Goal: Task Accomplishment & Management: Complete application form

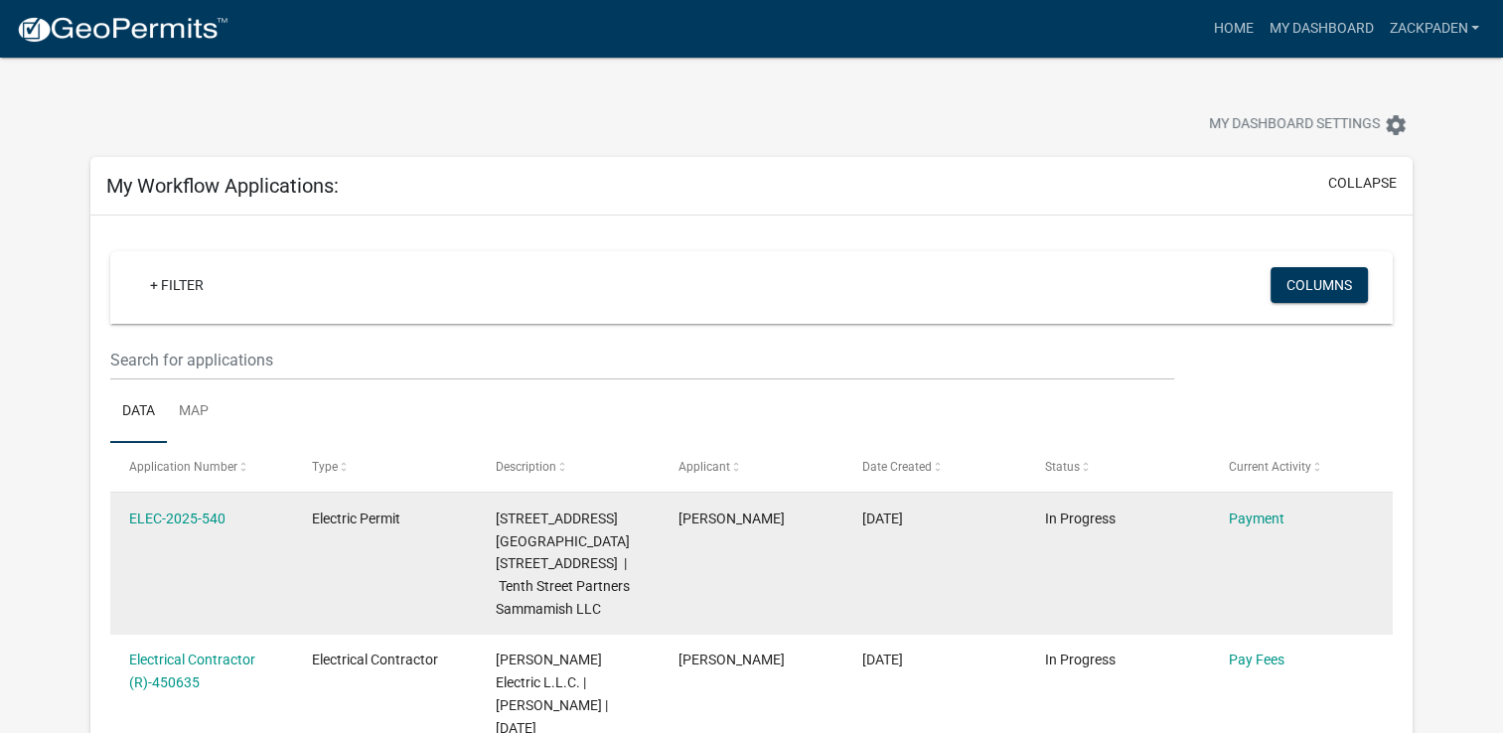
click at [190, 537] on datatable-body-cell "ELEC-2025-540" at bounding box center [201, 564] width 183 height 142
click at [1259, 514] on link "Payment" at bounding box center [1255, 518] width 56 height 16
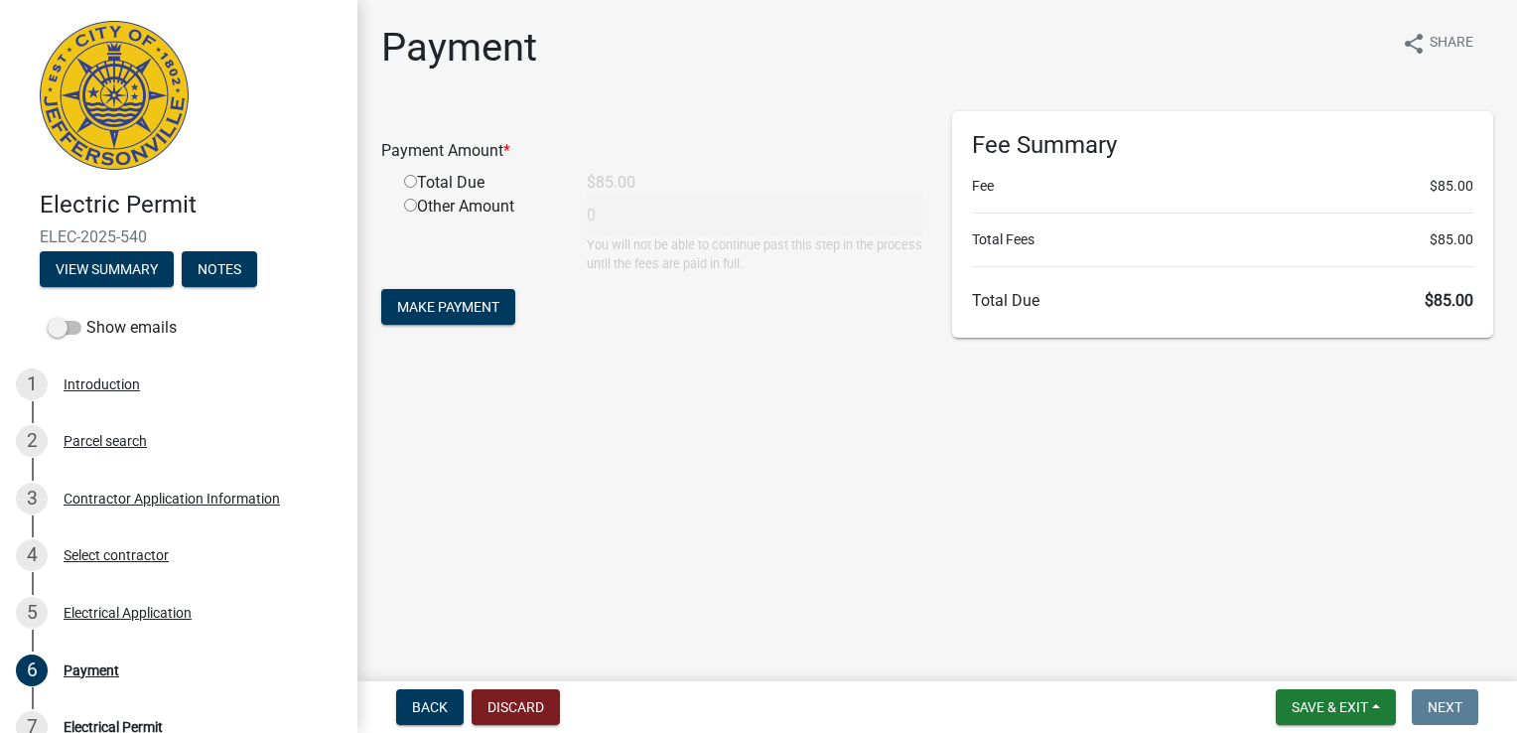
click at [409, 183] on input "radio" at bounding box center [410, 181] width 13 height 13
radio input "true"
type input "85"
click at [469, 322] on button "Make Payment" at bounding box center [448, 307] width 134 height 36
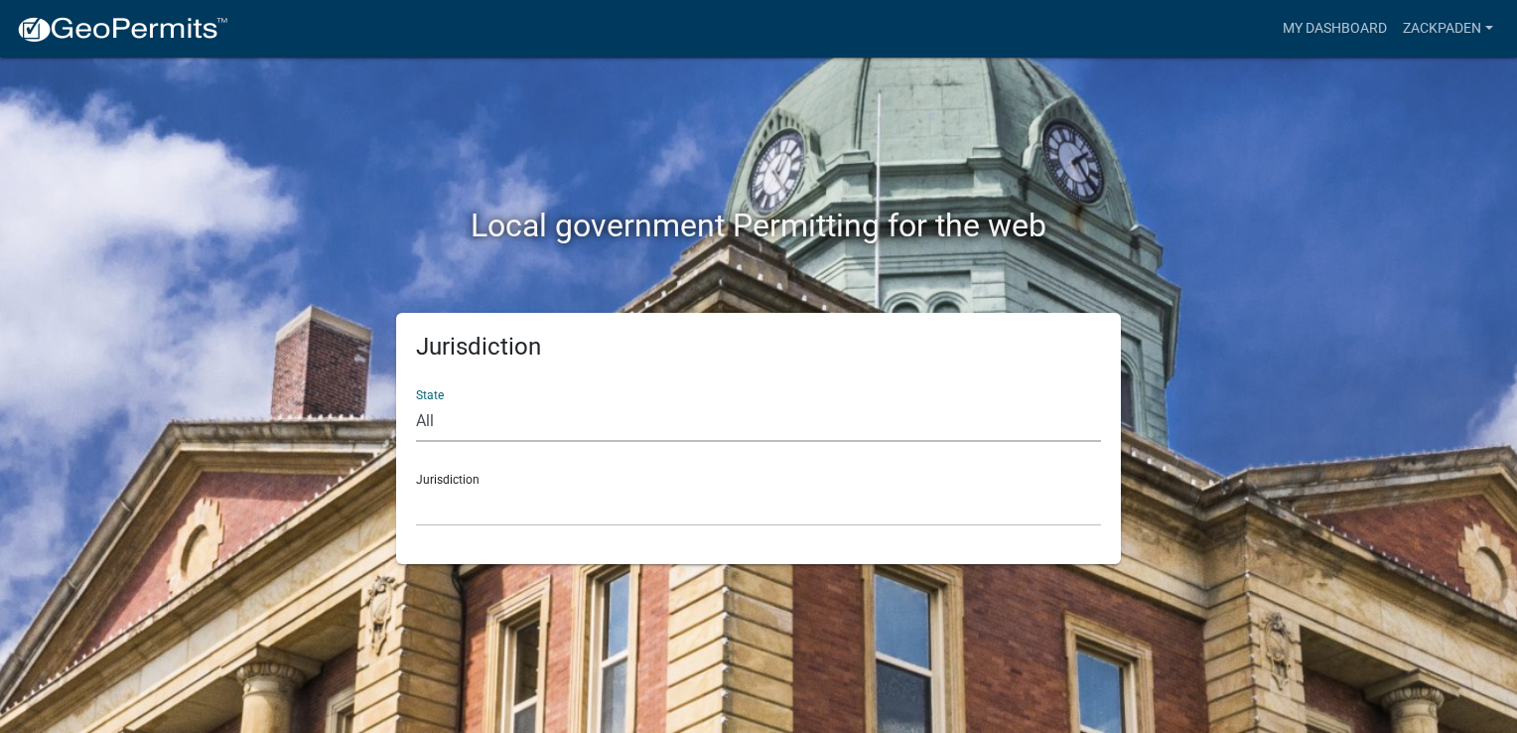
click at [510, 424] on select "All [US_STATE] [US_STATE] [US_STATE] [US_STATE] [US_STATE] [US_STATE] [US_STATE…" at bounding box center [758, 421] width 685 height 41
click at [501, 416] on select "All [US_STATE] [US_STATE] [US_STATE] [US_STATE] [US_STATE] [US_STATE] [US_STATE…" at bounding box center [758, 421] width 685 height 41
select select "[US_STATE]"
click at [416, 401] on select "All [US_STATE] [US_STATE] [US_STATE] [US_STATE] [US_STATE] [US_STATE] [US_STATE…" at bounding box center [758, 421] width 685 height 41
click at [481, 497] on select "City of [GEOGRAPHIC_DATA], [US_STATE] City of [GEOGRAPHIC_DATA], [US_STATE] Cit…" at bounding box center [758, 506] width 685 height 41
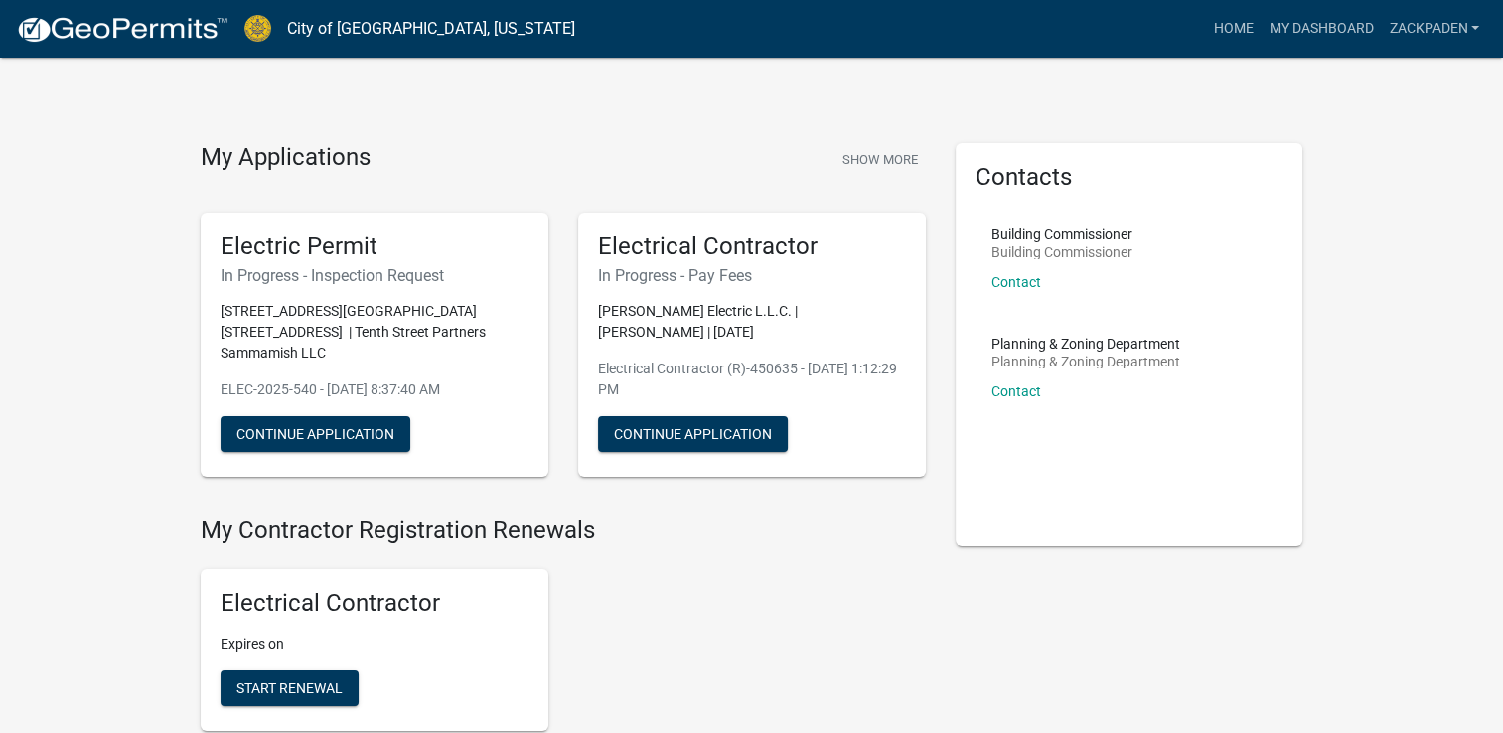
click at [274, 379] on p "ELEC-2025-540 - [DATE] 8:37:40 AM" at bounding box center [374, 389] width 308 height 21
click at [298, 418] on button "Continue Application" at bounding box center [315, 434] width 190 height 36
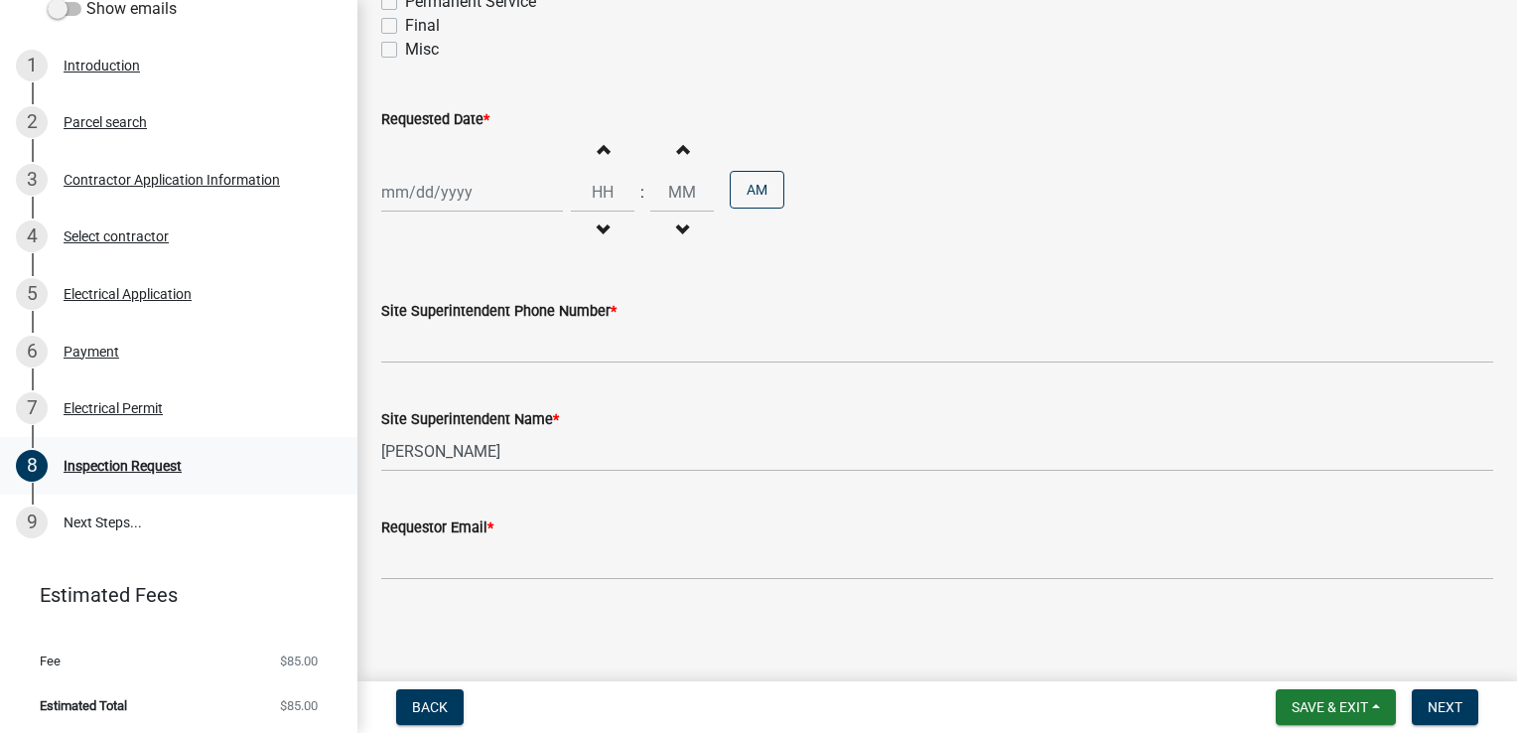
scroll to position [322, 0]
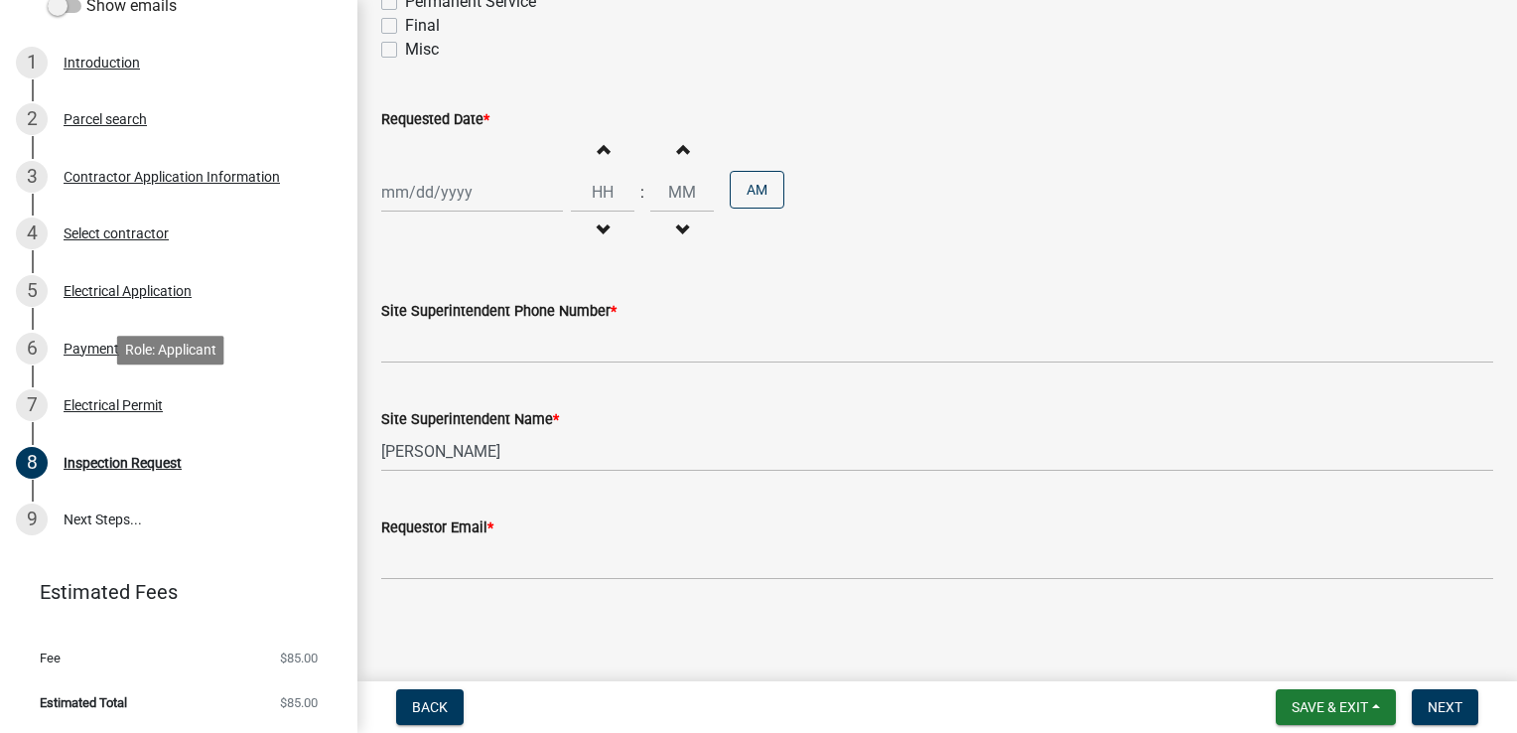
click at [170, 409] on div "7 Electrical Permit" at bounding box center [171, 405] width 310 height 32
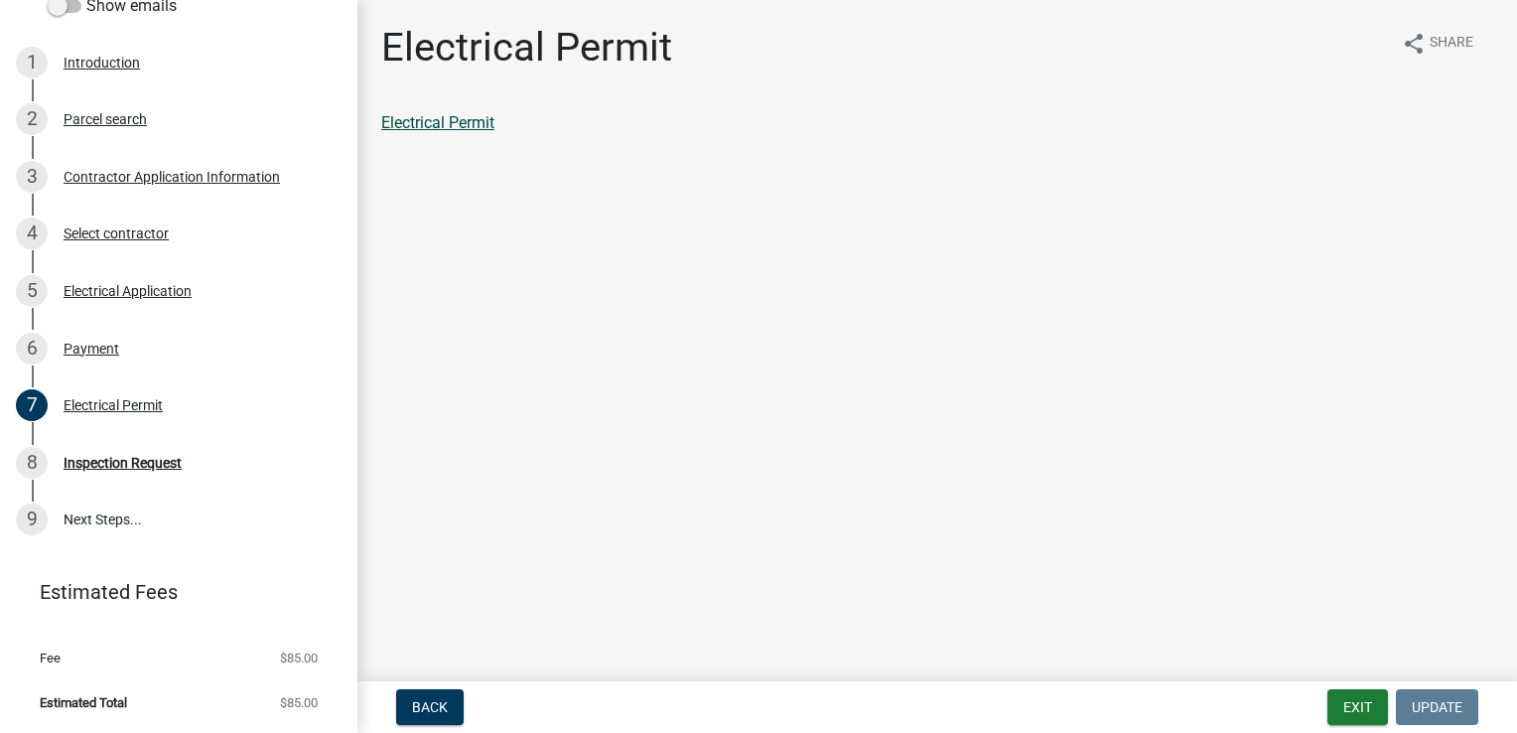
click at [488, 121] on link "Electrical Permit" at bounding box center [437, 122] width 113 height 19
